Goal: Task Accomplishment & Management: Use online tool/utility

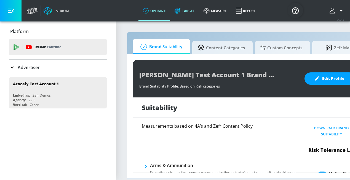
click at [181, 9] on icon at bounding box center [177, 11] width 6 height 6
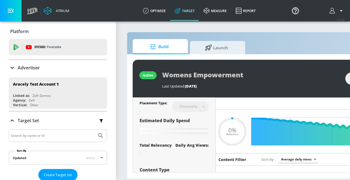
type input "0.6"
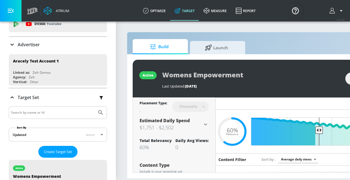
scroll to position [23, 0]
click at [28, 44] on p "Advertiser" at bounding box center [29, 45] width 22 height 6
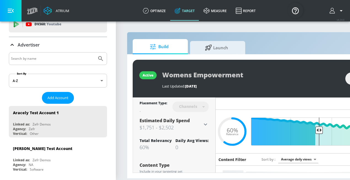
click at [29, 59] on input "Search by name" at bounding box center [53, 58] width 84 height 7
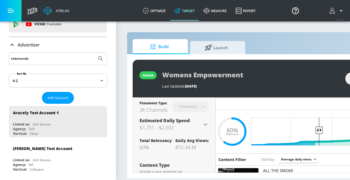
type input "telemundo"
click at [95, 53] on button "Submit Search" at bounding box center [101, 59] width 12 height 12
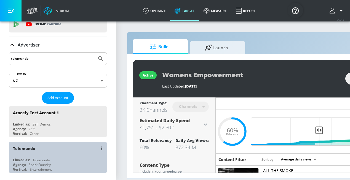
click at [31, 157] on div "Telemundo Linked as: Telemundo Agency: Spark Foundry Vertical: Entertainment" at bounding box center [58, 157] width 98 height 31
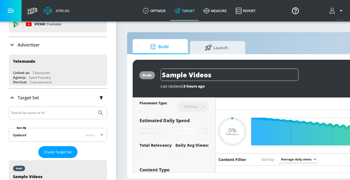
type input "0.8"
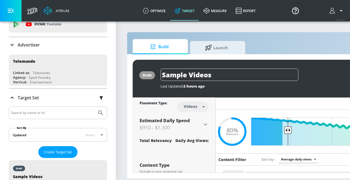
click at [12, 47] on icon at bounding box center [12, 45] width 7 height 7
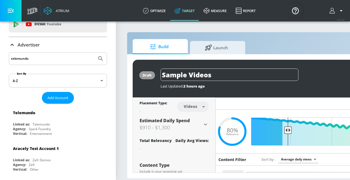
click at [12, 47] on icon at bounding box center [12, 45] width 7 height 7
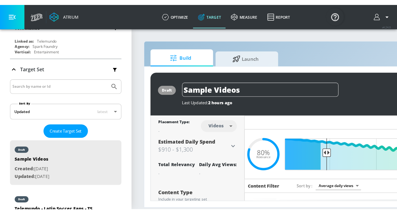
scroll to position [64, 0]
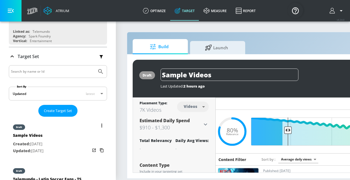
click at [36, 133] on div "Sample Videos" at bounding box center [28, 137] width 31 height 8
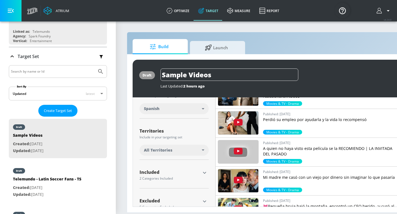
scroll to position [130, 0]
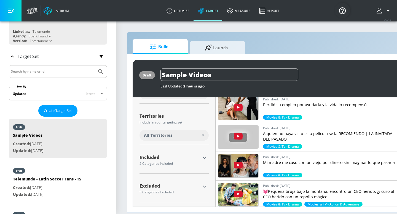
click at [205, 158] on icon "button" at bounding box center [204, 158] width 7 height 7
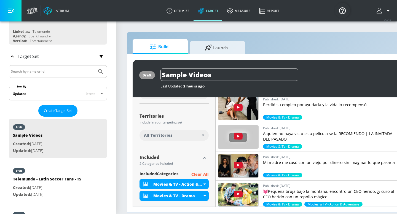
scroll to position [156, 0]
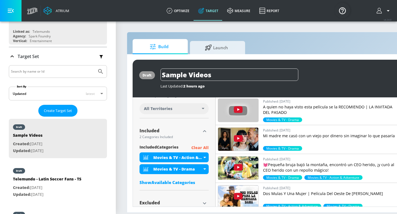
click at [204, 149] on p "Clear All" at bounding box center [199, 148] width 17 height 7
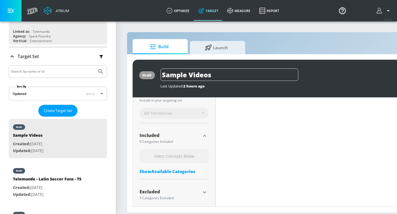
scroll to position [161, 0]
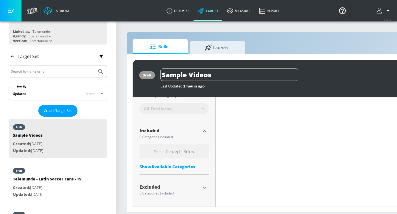
click at [181, 165] on div "Show Available Categories" at bounding box center [173, 167] width 69 height 6
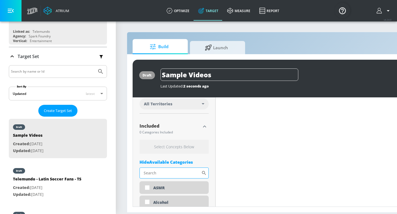
scroll to position [156, 0]
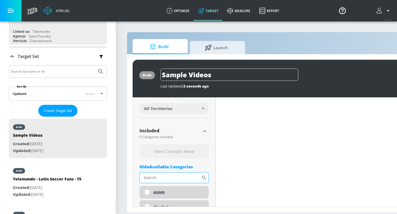
click at [172, 179] on input "Sort By" at bounding box center [170, 178] width 62 height 11
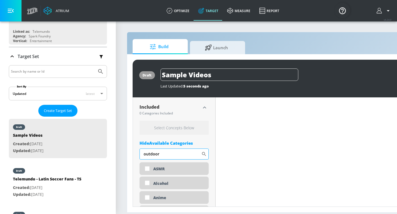
scroll to position [192, 0]
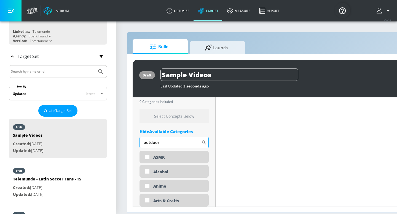
click at [168, 143] on input "outdoor" at bounding box center [170, 142] width 62 height 11
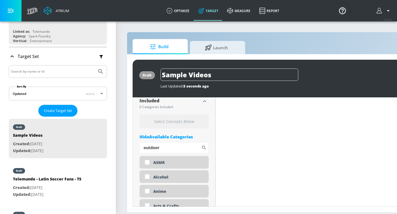
scroll to position [183, 0]
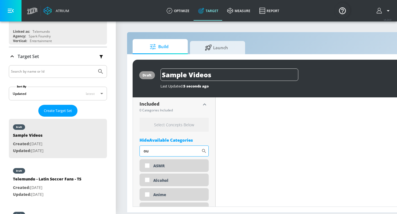
type input "o"
click at [205, 151] on icon at bounding box center [204, 151] width 4 height 4
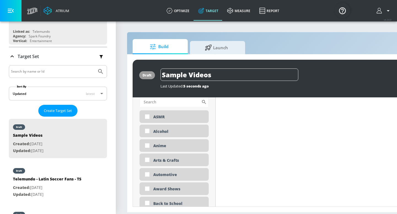
scroll to position [215, 0]
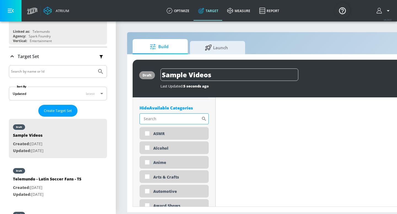
click at [180, 116] on input "Sort By" at bounding box center [170, 119] width 62 height 11
click at [204, 118] on icon at bounding box center [204, 119] width 6 height 6
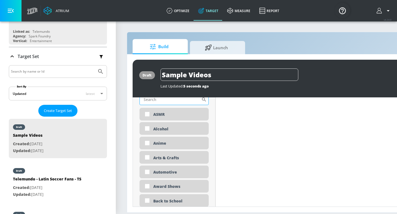
click at [172, 101] on input "Sort By" at bounding box center [170, 99] width 62 height 11
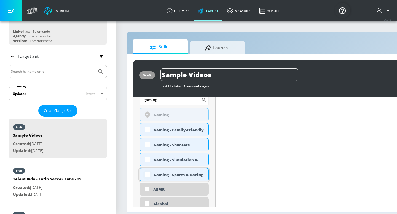
type input "gaming"
click at [145, 173] on input "checkbox" at bounding box center [147, 175] width 10 height 10
checkbox input "true"
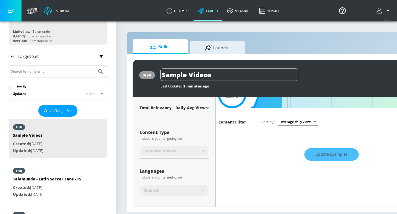
scroll to position [0, 0]
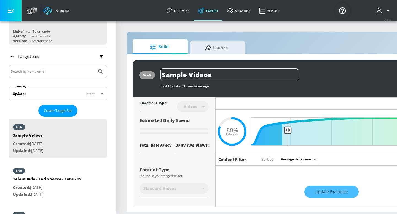
click at [311, 180] on div "Update Examples" at bounding box center [332, 192] width 232 height 19
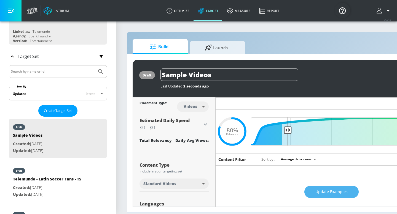
click at [328, 180] on span "Update Examples" at bounding box center [331, 192] width 32 height 7
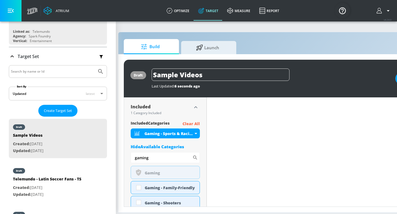
scroll to position [185, 0]
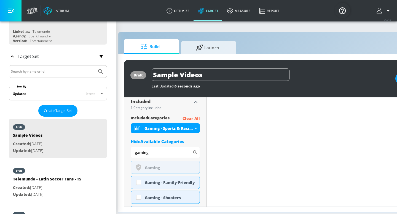
click at [194, 119] on p "Clear All" at bounding box center [190, 118] width 17 height 7
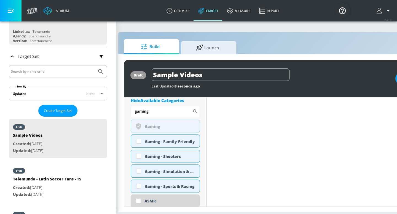
scroll to position [220, 0]
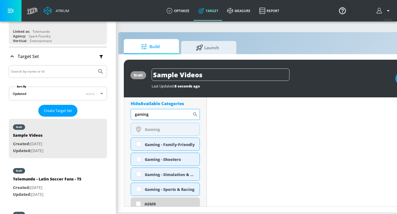
click at [188, 116] on input "gaming" at bounding box center [162, 114] width 62 height 11
type input "g"
type input "fitness"
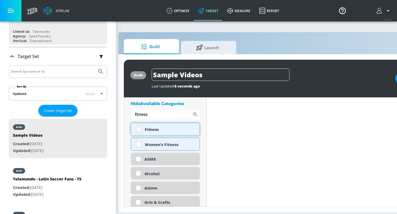
click at [139, 130] on input "checkbox" at bounding box center [139, 130] width 10 height 10
checkbox input "true"
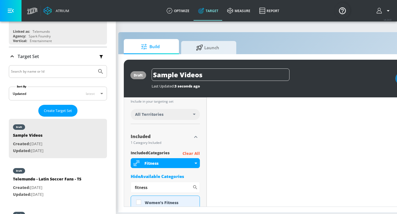
scroll to position [27, 0]
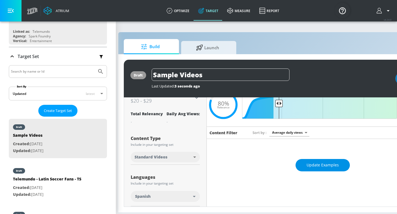
click at [311, 169] on button "Update Examples" at bounding box center [322, 165] width 54 height 12
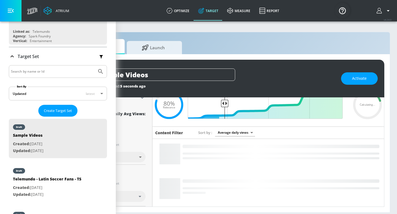
scroll to position [0, 67]
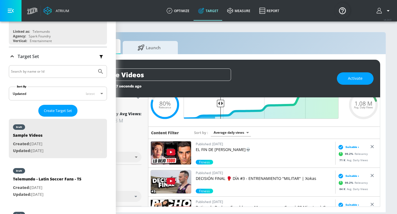
click at [192, 156] on div "Published: [DATE] EL FIN DE [PERSON_NAME]💀 Fitness" at bounding box center [241, 153] width 187 height 29
click at [185, 156] on img at bounding box center [171, 153] width 40 height 23
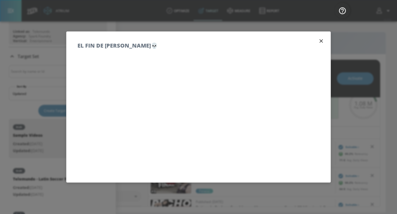
click at [322, 41] on icon "button" at bounding box center [321, 41] width 6 height 6
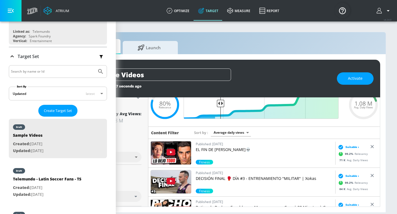
click at [179, 180] on img at bounding box center [171, 182] width 40 height 23
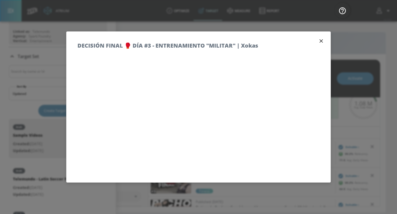
click at [321, 41] on icon "button" at bounding box center [320, 40] width 3 height 3
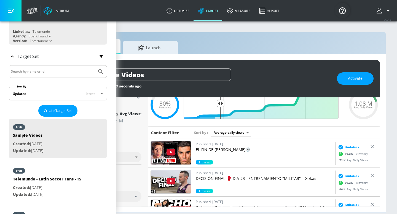
scroll to position [49, 0]
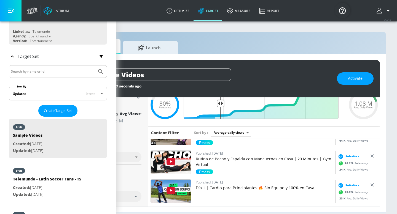
click at [221, 159] on p "Rutina de Pecho y Espalda con Mancuernas en Casa | 20 Minutos | Gym Virtual" at bounding box center [264, 162] width 137 height 11
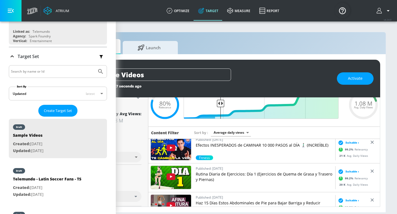
scroll to position [109, 0]
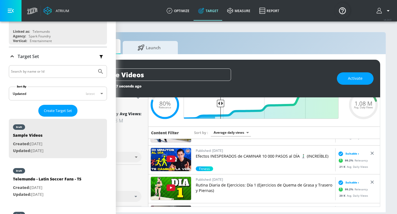
click at [219, 156] on p "Efectos INESPERADOS de CAMINAR 10 000 PASOS al DÍA 🚶🏻‍♂️‍➡️ (INCREÍBLE)" at bounding box center [264, 157] width 137 height 6
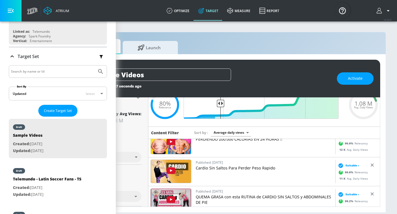
scroll to position [342, 0]
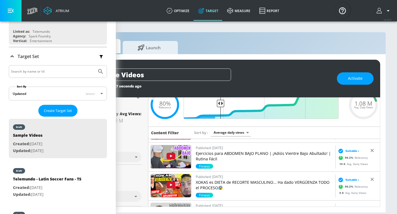
scroll to position [402, 0]
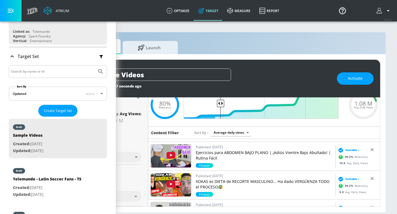
click at [214, 180] on p "XOKAS es DIETA de RECORTE MASCULINO... Ha dado VERGÜENZA TODO el PROCESO😰" at bounding box center [264, 184] width 137 height 11
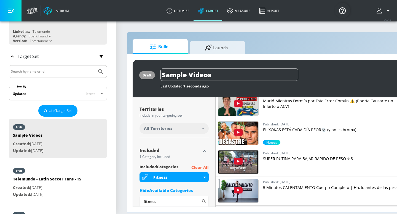
scroll to position [152, 0]
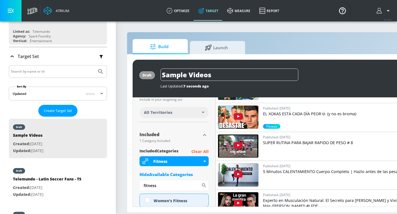
click at [198, 151] on p "Clear All" at bounding box center [199, 152] width 17 height 7
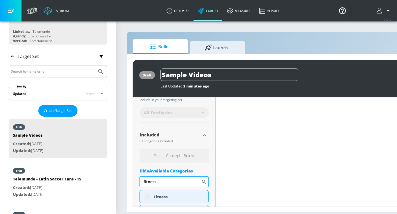
click at [190, 180] on input "fitness" at bounding box center [170, 182] width 62 height 11
type input "f"
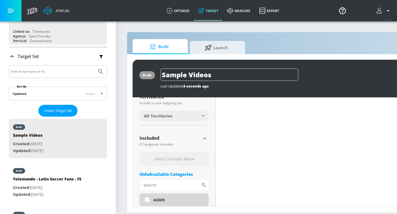
scroll to position [148, 0]
type input "soccer"
click at [147, 180] on input "checkbox" at bounding box center [147, 201] width 10 height 10
checkbox input "true"
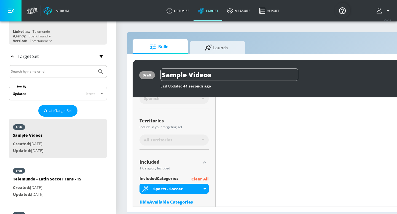
scroll to position [64, 0]
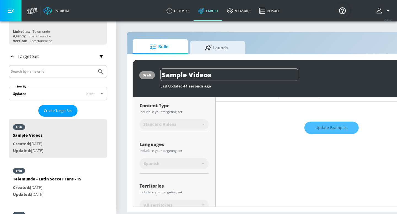
click at [326, 133] on div "Update Examples" at bounding box center [332, 128] width 232 height 19
click at [324, 127] on div "Update Examples" at bounding box center [332, 128] width 232 height 19
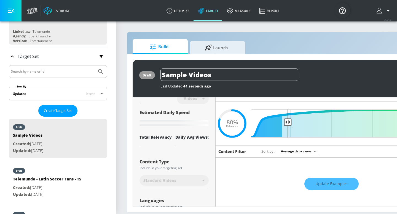
scroll to position [0, 0]
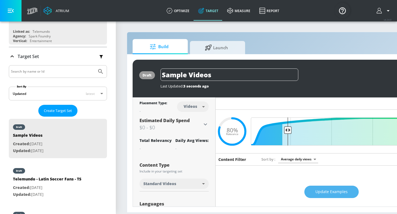
click at [322, 180] on span "Update Examples" at bounding box center [331, 192] width 32 height 7
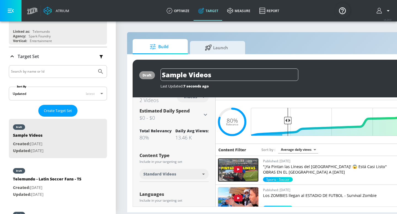
scroll to position [13, 0]
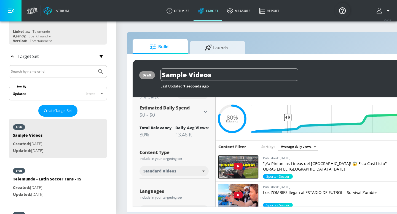
click at [287, 164] on p ""¡Ya Pintan las Líneas del [GEOGRAPHIC_DATA]! 😱 Está Casi Listo" OBRAS EN EL [G…" at bounding box center [331, 166] width 137 height 11
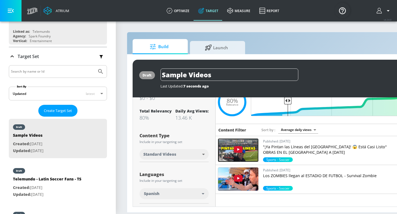
scroll to position [0, 0]
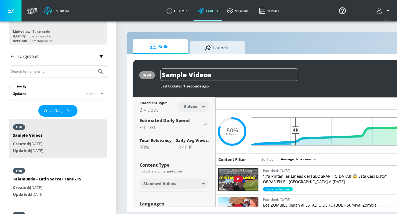
drag, startPoint x: 289, startPoint y: 131, endPoint x: 295, endPoint y: 131, distance: 6.9
type input "0.75"
click at [295, 131] on input "Final Threshold" at bounding box center [331, 132] width 154 height 28
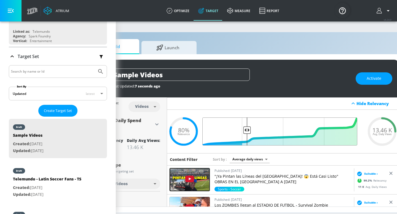
scroll to position [0, 49]
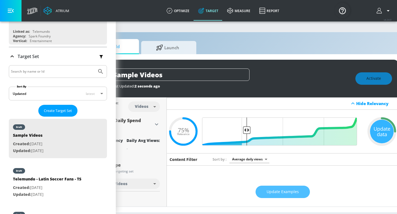
click at [288, 180] on span "Update Examples" at bounding box center [283, 192] width 32 height 7
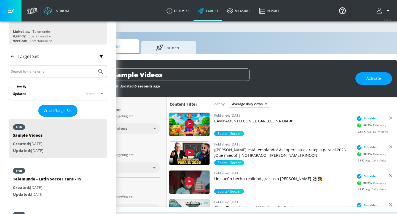
scroll to position [56, 0]
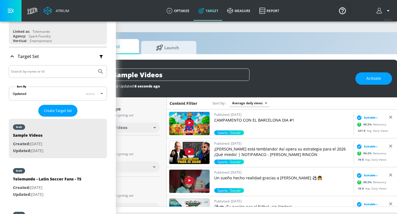
click at [203, 123] on img at bounding box center [189, 123] width 40 height 23
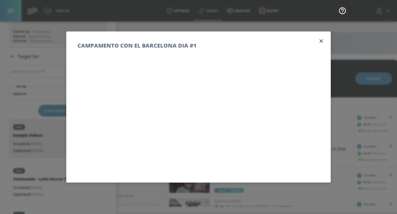
click at [322, 41] on icon "button" at bounding box center [321, 41] width 6 height 6
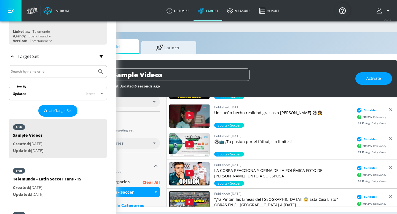
scroll to position [123, 0]
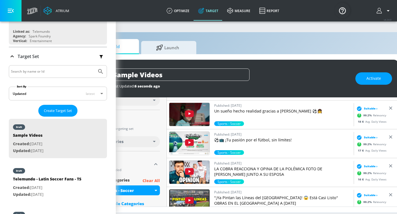
click at [236, 180] on p ""¡Ya Pintan las Líneas del [GEOGRAPHIC_DATA]! 😱 Está Casi Listo" OBRAS EN EL [G…" at bounding box center [282, 200] width 137 height 11
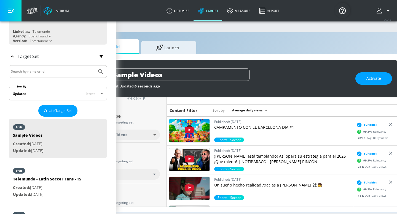
scroll to position [49, 0]
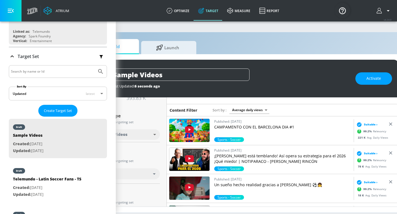
click at [238, 128] on p "CAMPAMENTO CON EL BARCELONA DIA #1" at bounding box center [282, 128] width 137 height 6
click at [200, 156] on img at bounding box center [189, 159] width 40 height 23
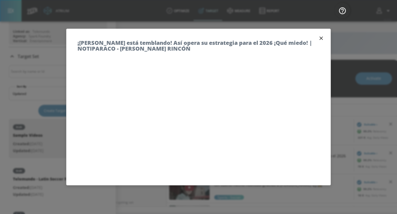
click at [319, 38] on icon "button" at bounding box center [321, 38] width 6 height 6
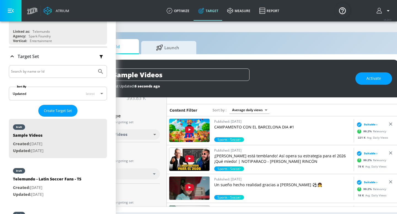
scroll to position [76, 0]
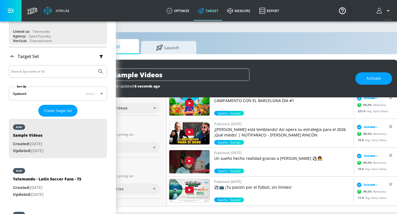
click at [229, 157] on p "Un sueño hecho realidad gracias a [PERSON_NAME] ⚽👧" at bounding box center [282, 159] width 137 height 6
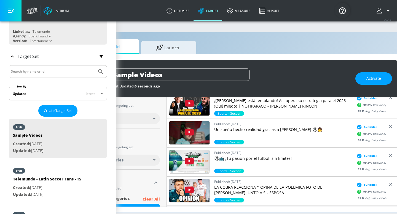
scroll to position [110, 0]
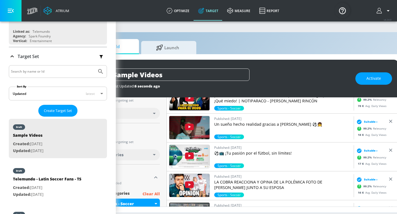
click at [203, 163] on img at bounding box center [189, 156] width 40 height 23
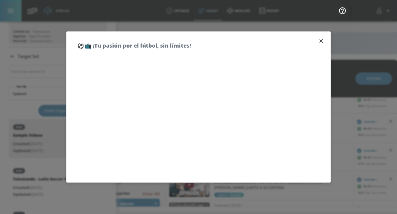
click at [158, 46] on h5 "⚽📺 ¡Tu pasión por el fútbol, sin límites!" at bounding box center [134, 46] width 114 height 6
click at [126, 43] on h5 "⚽📺 ¡Tu pasión por el fútbol, sin límites!" at bounding box center [134, 46] width 114 height 6
click at [322, 39] on icon "button" at bounding box center [321, 41] width 6 height 6
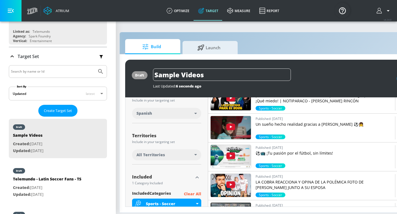
scroll to position [0, 0]
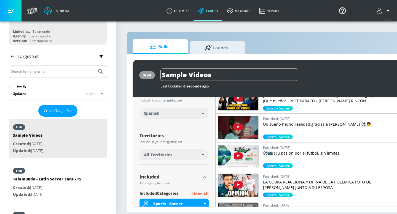
click at [195, 180] on p "Clear All" at bounding box center [199, 194] width 17 height 7
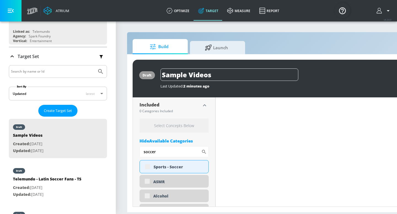
scroll to position [212, 0]
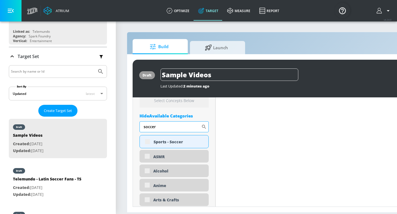
click at [192, 129] on input "soccer" at bounding box center [170, 127] width 62 height 11
type input "s"
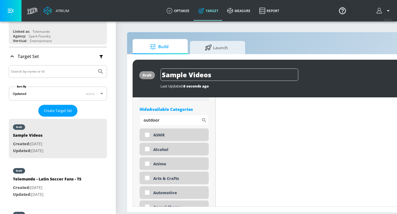
scroll to position [204, 0]
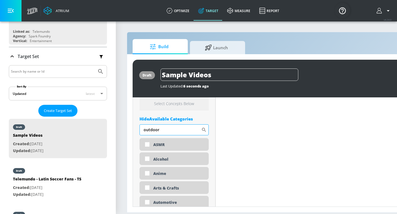
drag, startPoint x: 184, startPoint y: 129, endPoint x: 145, endPoint y: 128, distance: 39.4
click at [145, 128] on input "outdoor" at bounding box center [170, 130] width 62 height 11
type input "o"
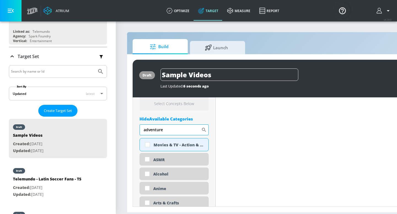
type input "adventure"
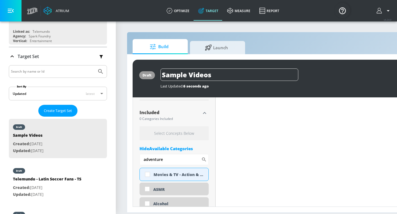
scroll to position [176, 0]
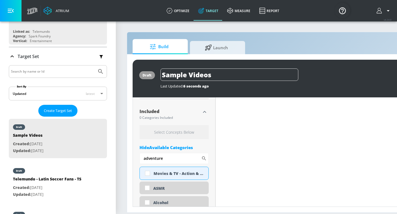
drag, startPoint x: 194, startPoint y: 156, endPoint x: 149, endPoint y: 152, distance: 45.9
drag, startPoint x: 163, startPoint y: 158, endPoint x: 139, endPoint y: 158, distance: 24.0
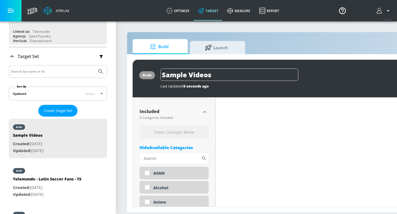
click at [205, 110] on icon "button" at bounding box center [204, 112] width 7 height 7
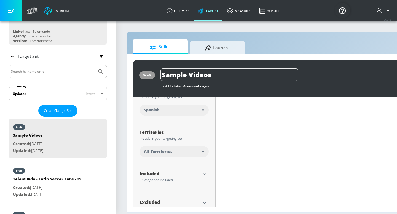
scroll to position [124, 0]
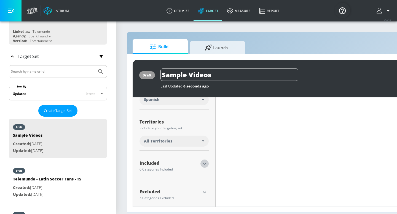
click at [203, 164] on icon "button" at bounding box center [204, 164] width 7 height 7
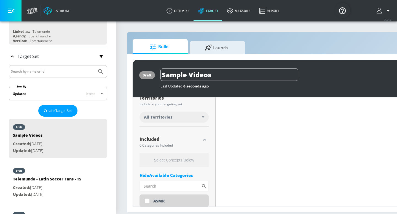
click at [172, 158] on h6 "Select Concepts Below" at bounding box center [173, 160] width 69 height 14
click at [166, 180] on input "Sort By" at bounding box center [170, 186] width 62 height 11
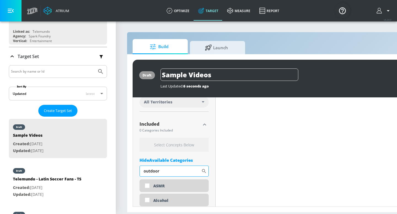
scroll to position [166, 0]
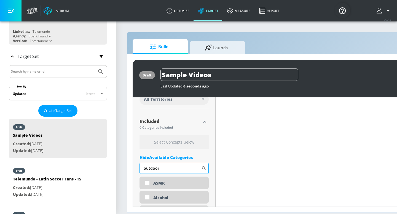
click at [205, 168] on icon at bounding box center [204, 169] width 6 height 6
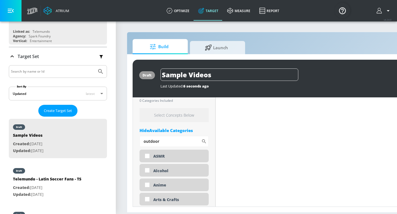
scroll to position [193, 0]
click at [170, 140] on input "outdoor" at bounding box center [170, 141] width 62 height 11
type input "outdoor adventure"
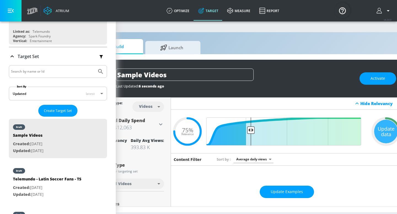
scroll to position [0, 0]
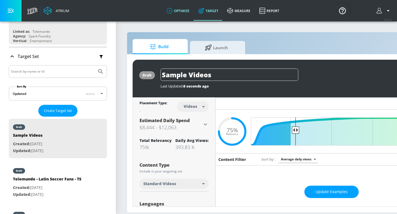
click at [181, 16] on link "optimize" at bounding box center [178, 11] width 32 height 20
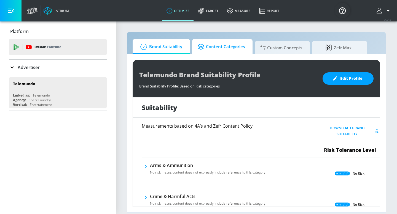
click at [220, 48] on span "Content Categories" at bounding box center [221, 46] width 47 height 13
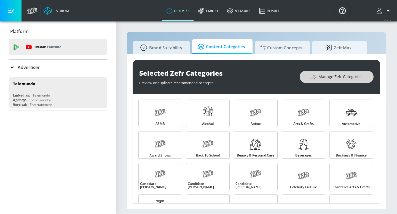
click at [321, 76] on span "Manage Zefr Categories" at bounding box center [337, 77] width 52 height 7
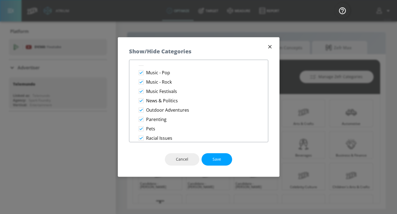
scroll to position [680, 0]
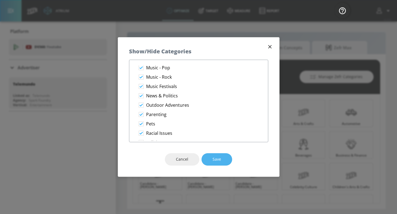
click at [221, 163] on button "Save" at bounding box center [216, 160] width 31 height 12
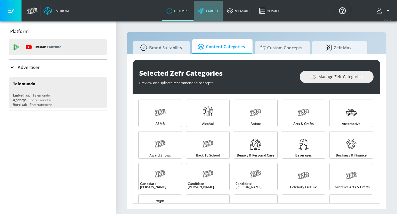
click at [211, 11] on link "Target" at bounding box center [208, 11] width 29 height 20
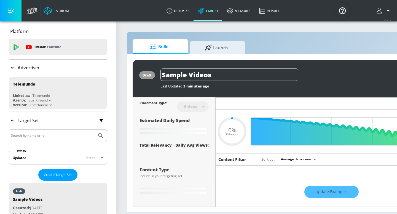
type input "0.75"
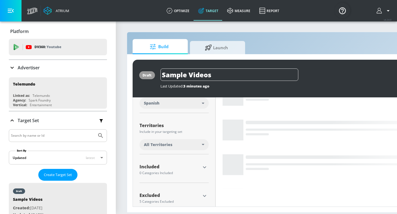
scroll to position [123, 0]
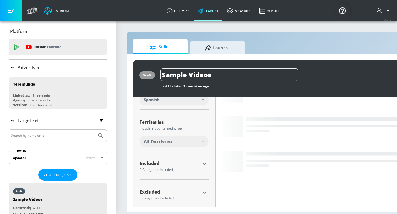
click at [205, 165] on icon "button" at bounding box center [204, 164] width 7 height 7
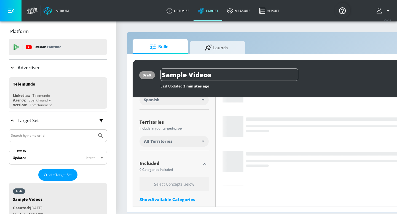
scroll to position [158, 0]
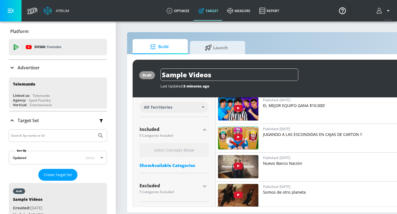
click at [186, 165] on div "Show Available Categories" at bounding box center [173, 166] width 69 height 6
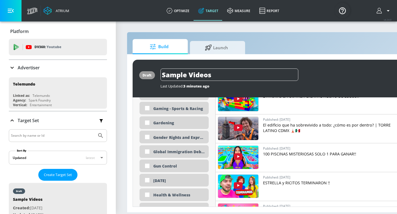
scroll to position [759, 0]
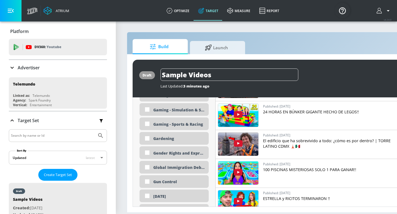
click at [174, 45] on span "Build" at bounding box center [159, 46] width 42 height 13
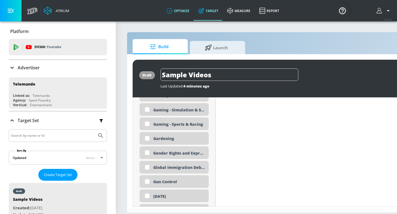
click at [178, 10] on link "optimize" at bounding box center [178, 11] width 32 height 20
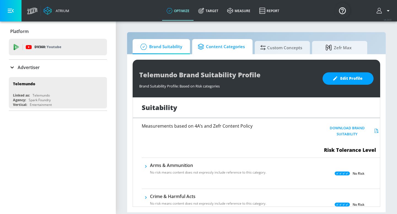
click at [225, 53] on link "Content Categories" at bounding box center [222, 46] width 60 height 15
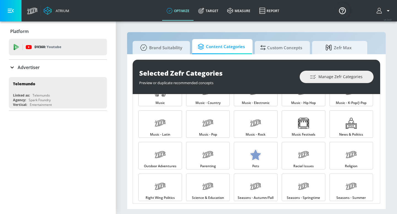
scroll to position [434, 0]
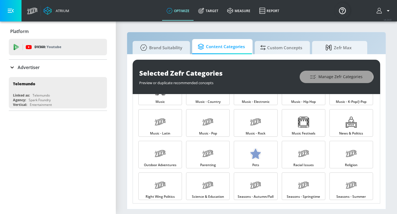
click at [327, 76] on span "Manage Zefr Categories" at bounding box center [337, 77] width 52 height 7
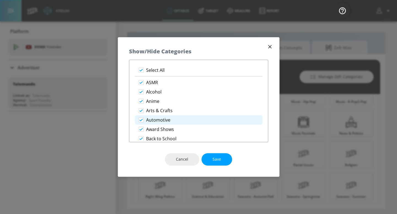
scroll to position [26, 0]
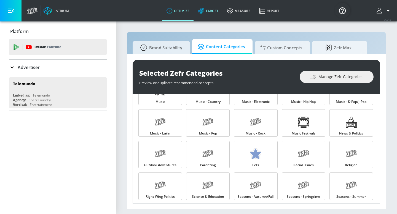
click at [215, 13] on link "Target" at bounding box center [208, 11] width 29 height 20
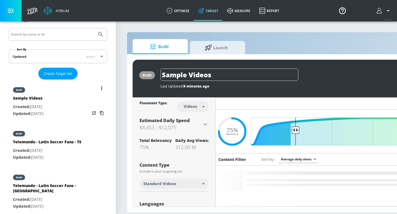
scroll to position [102, 0]
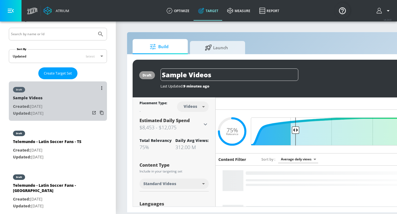
click at [66, 109] on div "draft Sample Videos Created: [DATE] Updated: [DATE]" at bounding box center [58, 101] width 98 height 39
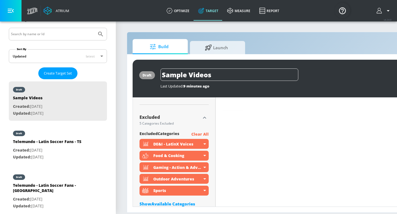
scroll to position [199, 0]
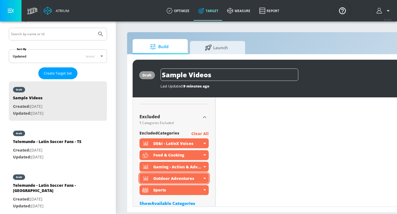
click at [204, 178] on icon at bounding box center [204, 178] width 2 height 1
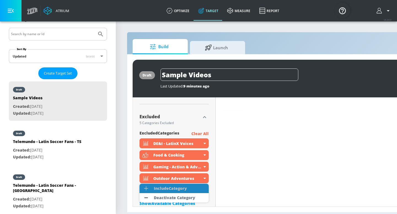
click at [189, 190] on div "Include Category" at bounding box center [170, 188] width 39 height 9
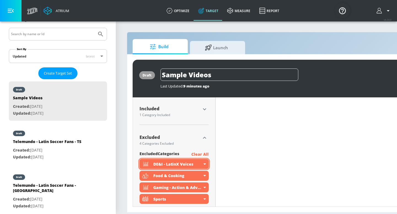
scroll to position [175, 0]
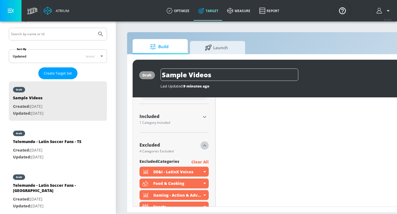
click at [205, 144] on icon "button" at bounding box center [204, 145] width 7 height 7
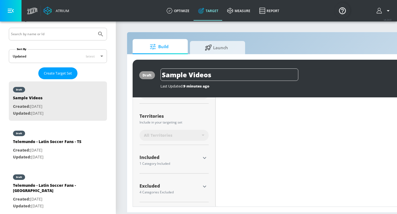
scroll to position [134, 0]
click at [202, 159] on icon "button" at bounding box center [204, 158] width 7 height 7
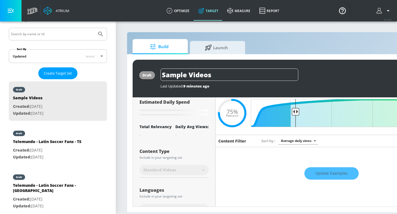
scroll to position [0, 0]
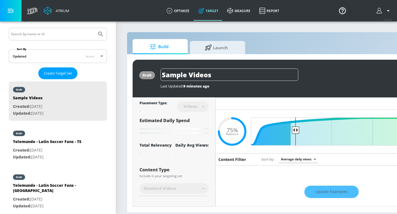
click at [323, 195] on div "Update Examples" at bounding box center [332, 192] width 232 height 19
click at [317, 190] on div "Update Examples" at bounding box center [332, 192] width 232 height 19
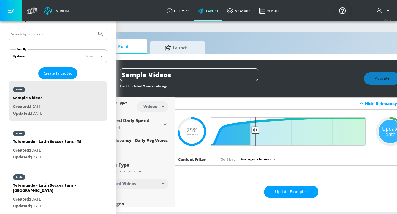
scroll to position [0, 50]
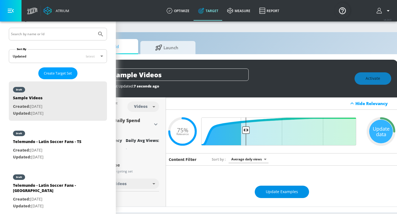
click at [277, 187] on button "Update Examples" at bounding box center [282, 192] width 54 height 12
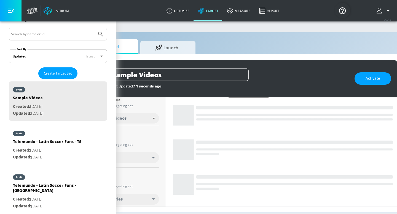
scroll to position [0, 0]
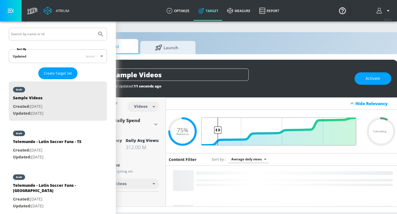
drag, startPoint x: 243, startPoint y: 131, endPoint x: 218, endPoint y: 131, distance: 24.8
type input "0.93"
click at [218, 131] on input "Final Threshold" at bounding box center [282, 132] width 154 height 28
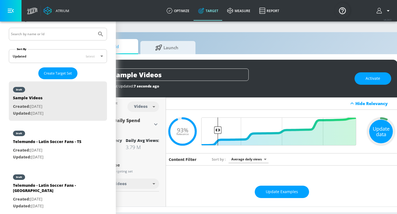
click at [384, 130] on div "Update data" at bounding box center [381, 132] width 24 height 24
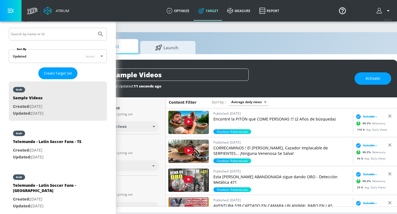
scroll to position [1, 0]
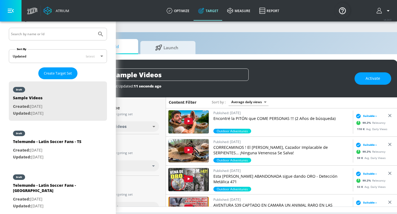
click at [225, 118] on p "Encontré la PITÓN que COME PERSONAS !!! (2 Años de búsqueda)" at bounding box center [281, 119] width 137 height 6
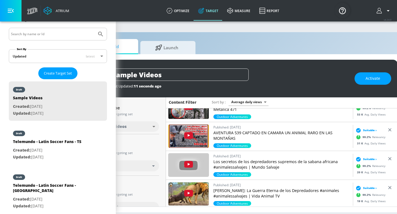
scroll to position [77, 0]
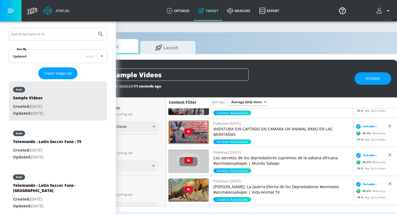
click at [229, 158] on p "Los secretos de los depredadores supremos de la sabana africana #animalessalvaj…" at bounding box center [281, 160] width 137 height 11
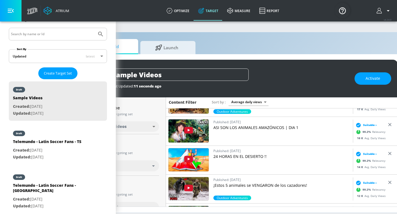
scroll to position [230, 0]
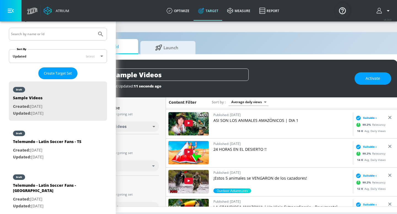
click at [204, 178] on img at bounding box center [188, 181] width 40 height 23
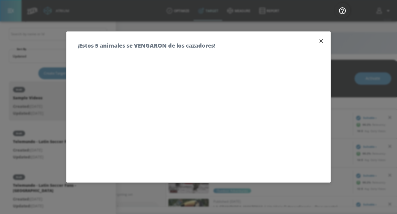
click at [321, 41] on icon "button" at bounding box center [320, 40] width 3 height 3
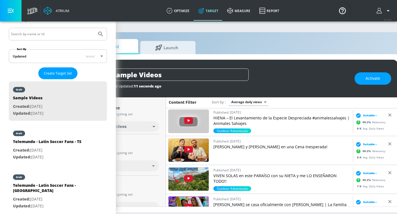
scroll to position [436, 0]
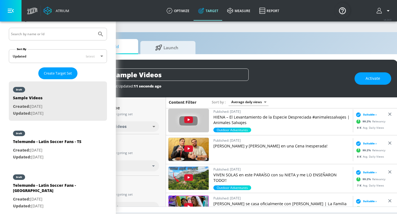
click at [220, 173] on p "VIVEN SOLAS en este PARAÍSO con su NIETA y me LO ENSEÑARON TODO!!" at bounding box center [281, 178] width 137 height 11
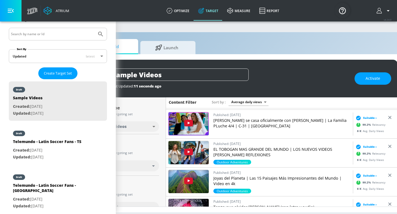
scroll to position [520, 0]
click at [243, 150] on p "EL TOBOGAN MAS GRANDE DEL MUNDO | LOS NUEVOS VIDEOS DE ADRIANO REFLEXIONES" at bounding box center [281, 152] width 137 height 11
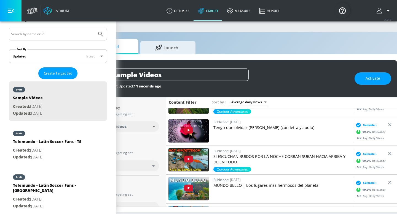
scroll to position [615, 0]
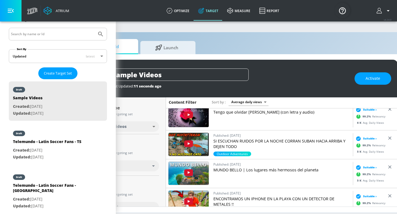
click at [228, 170] on p "MUNDO BELLO | Los lugares más hermosos del planeta" at bounding box center [281, 171] width 137 height 6
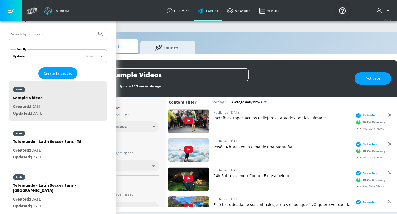
scroll to position [754, 0]
click at [244, 147] on p "Pasé 24 horas en la Cima de una Montaña" at bounding box center [281, 147] width 137 height 6
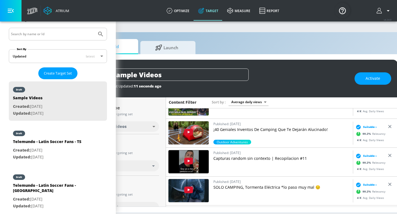
scroll to position [858, 0]
click at [238, 130] on p "¡40 Geniales Inventos De Camping Que Te Dejarán Alucinado!" at bounding box center [281, 130] width 137 height 6
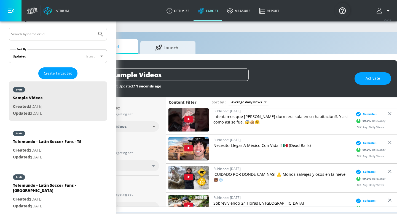
scroll to position [1161, 0]
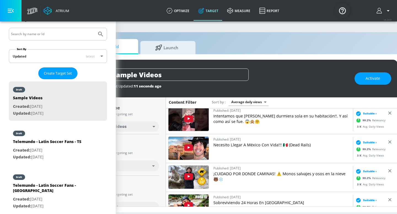
click at [239, 146] on p "Necesito Llegar A México Con Vida!!! 🇲🇽 (Dead Rails)" at bounding box center [281, 145] width 137 height 6
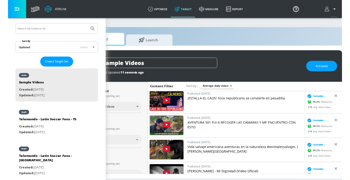
scroll to position [2202, 0]
